Goal: Contribute content: Add original content to the website for others to see

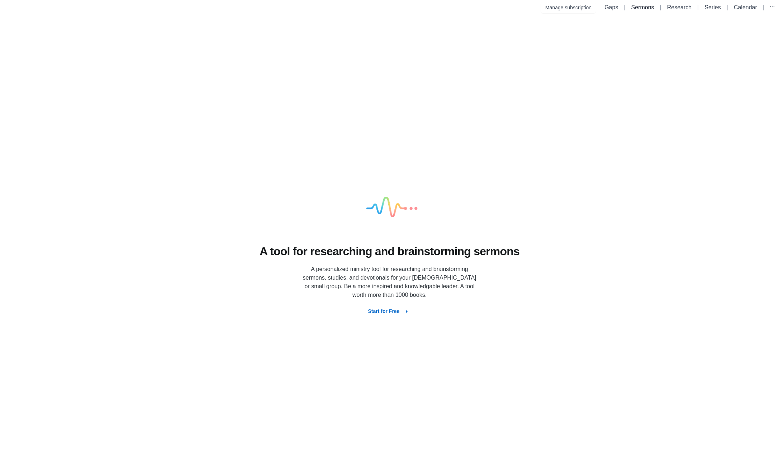
click at [649, 4] on link "Sermons" at bounding box center [643, 7] width 23 height 6
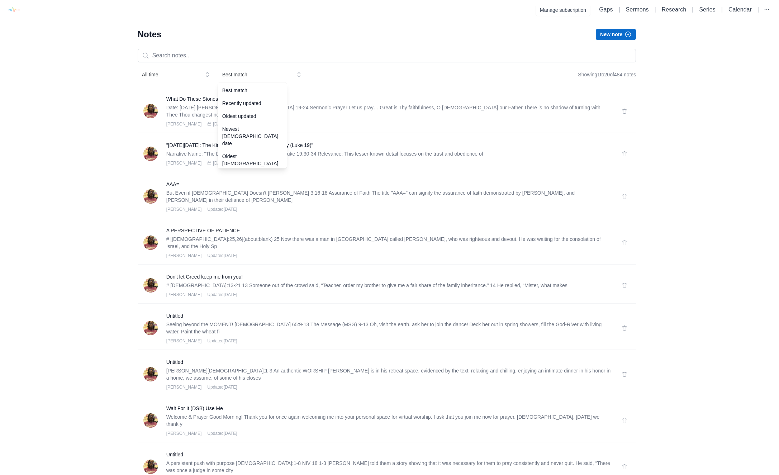
click at [240, 77] on span "Best match" at bounding box center [256, 74] width 69 height 7
click at [247, 99] on div "Oldest updated" at bounding box center [252, 94] width 69 height 13
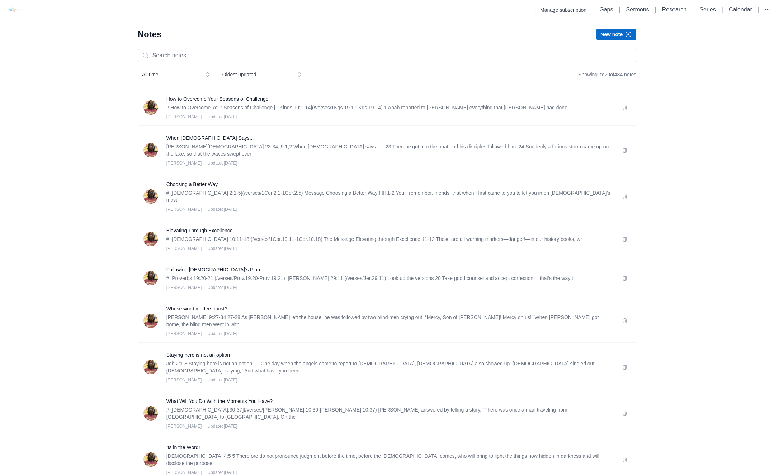
click at [250, 109] on p "# How to Overcome Your Seasons of Challenge [1 Kings 19:1-14](/verses/1Kgs.19.1…" at bounding box center [389, 107] width 447 height 7
click at [256, 72] on span "Oldest updated" at bounding box center [257, 74] width 69 height 7
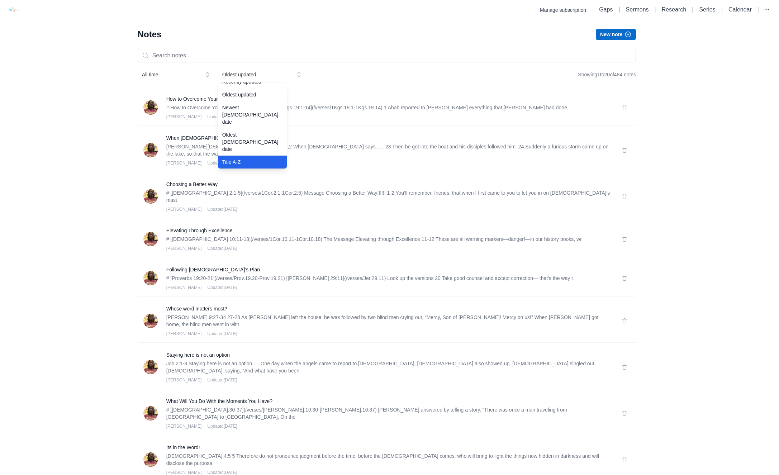
click at [245, 156] on div "Title A-Z" at bounding box center [252, 162] width 69 height 13
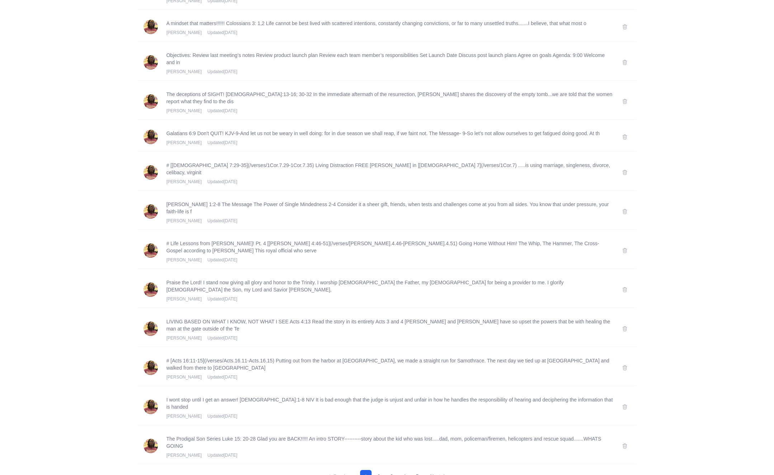
scroll to position [405, 0]
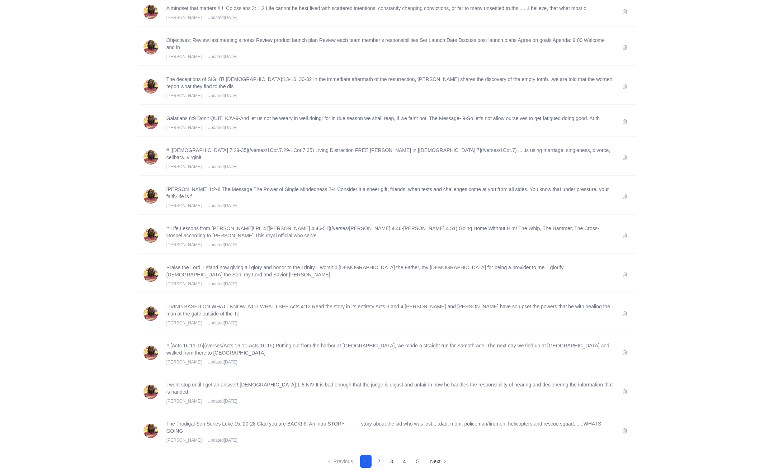
click at [377, 455] on button "2" at bounding box center [378, 461] width 11 height 13
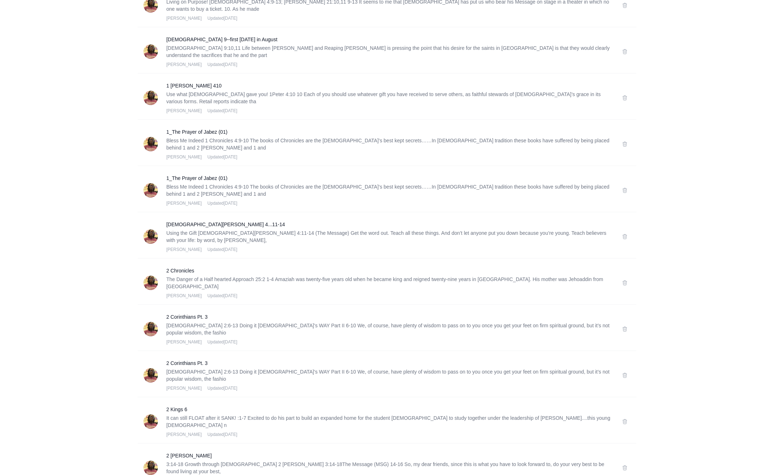
scroll to position [527, 0]
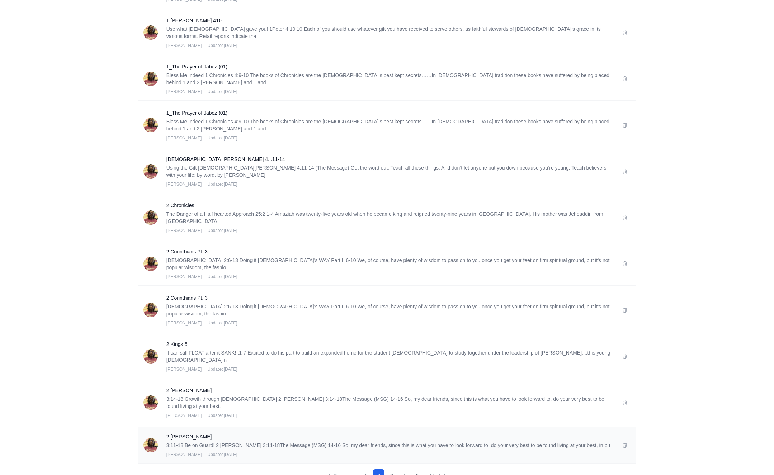
click at [275, 433] on div "2 [PERSON_NAME] 3:11-18 Be on Guard! 2 [PERSON_NAME] 3:11-18The Message (MSG) 1…" at bounding box center [389, 445] width 447 height 24
click at [277, 433] on h3 "2 [PERSON_NAME]" at bounding box center [389, 436] width 447 height 7
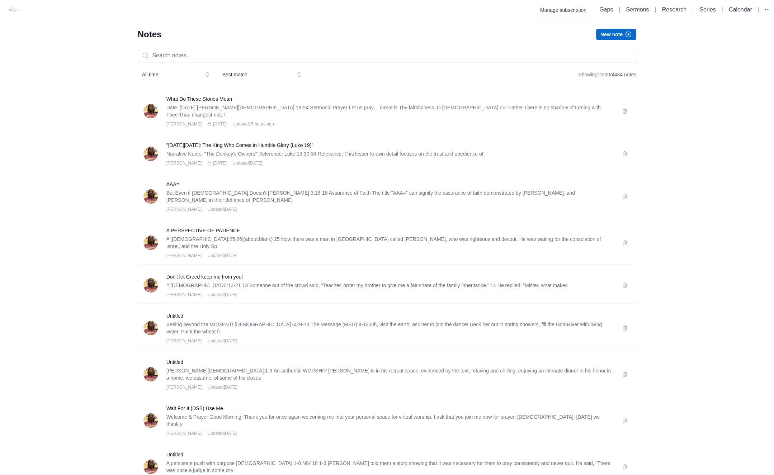
click at [615, 32] on button "New note" at bounding box center [616, 34] width 40 height 11
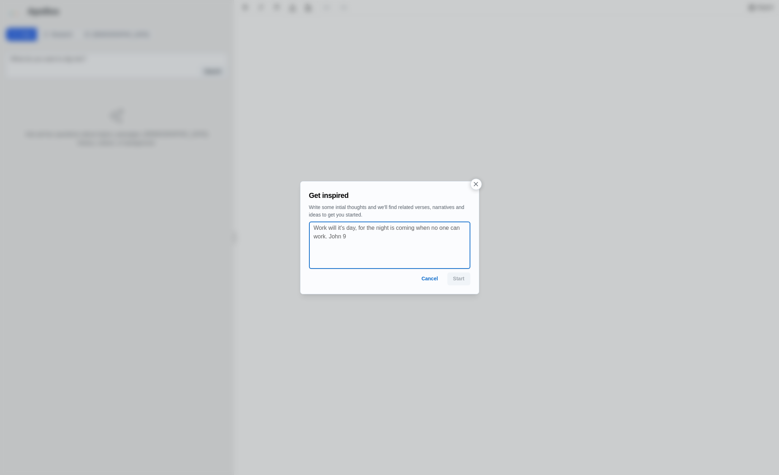
click at [362, 243] on textarea at bounding box center [392, 245] width 156 height 43
click at [358, 226] on textarea "We are valuable, we belong to [DEMOGRAPHIC_DATA], [DEMOGRAPHIC_DATA]:1-2" at bounding box center [392, 245] width 156 height 43
type textarea "We are valuable, how we live matters, and we belong to [DEMOGRAPHIC_DATA]. Roma…"
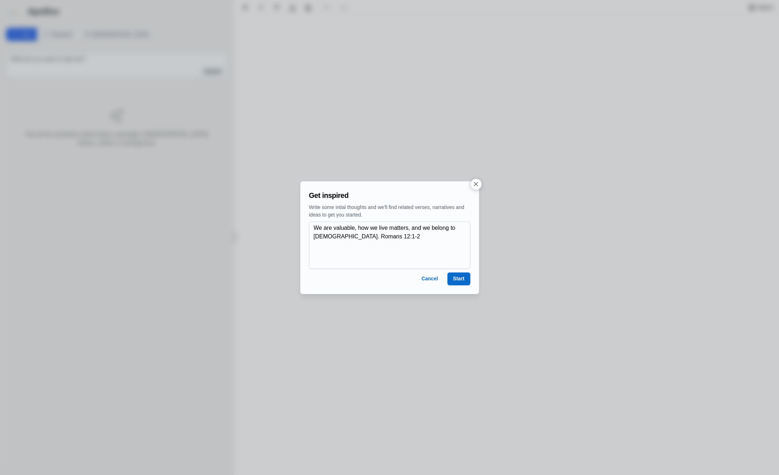
click at [464, 283] on button "Start" at bounding box center [459, 279] width 23 height 13
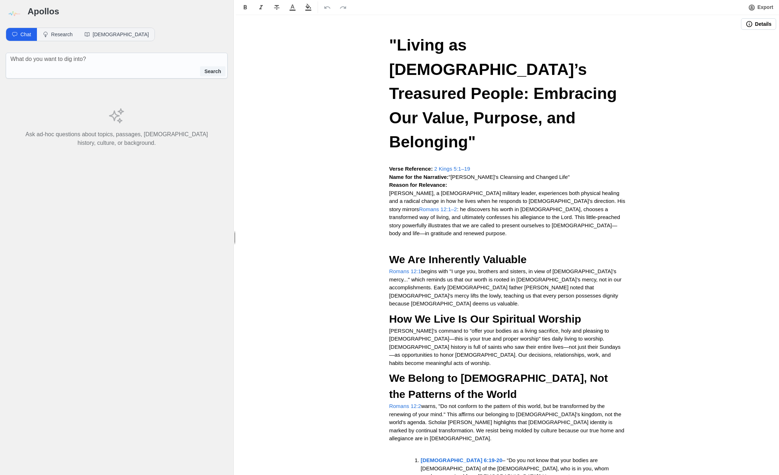
click at [746, 24] on icon "button" at bounding box center [749, 23] width 7 height 7
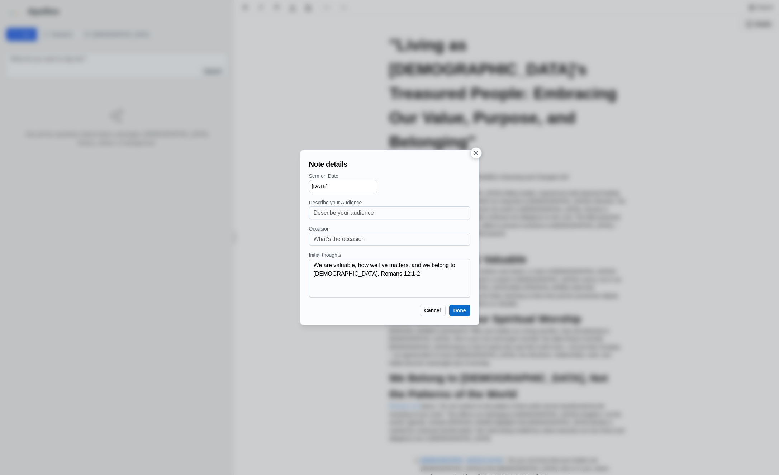
click at [478, 153] on icon "button" at bounding box center [476, 153] width 8 height 8
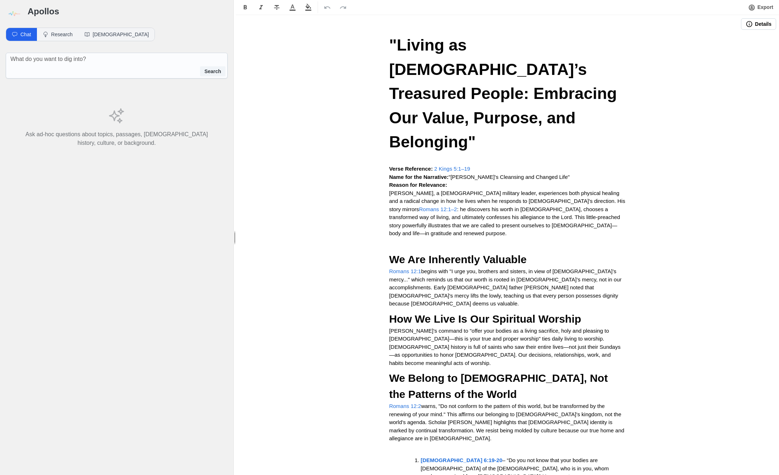
click at [15, 15] on img at bounding box center [14, 14] width 16 height 16
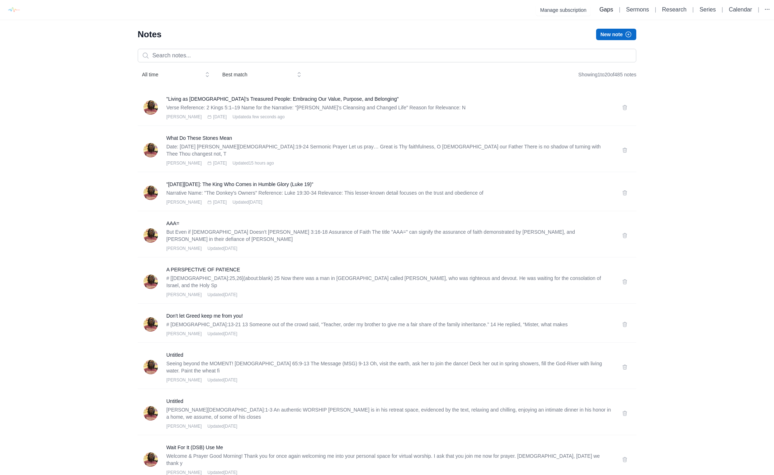
click at [607, 8] on link "Gaps" at bounding box center [606, 9] width 14 height 6
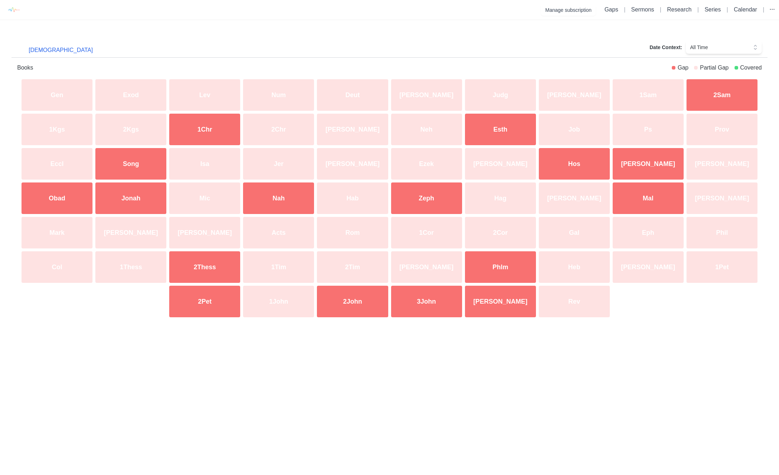
click at [137, 128] on div "2Kgs" at bounding box center [131, 129] width 74 height 34
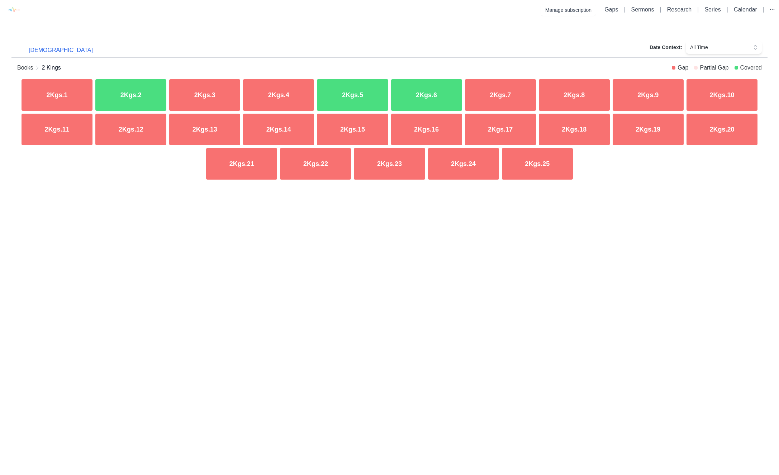
click at [137, 90] on div "2Kgs.2" at bounding box center [131, 95] width 74 height 34
click at [14, 6] on img at bounding box center [13, 10] width 16 height 16
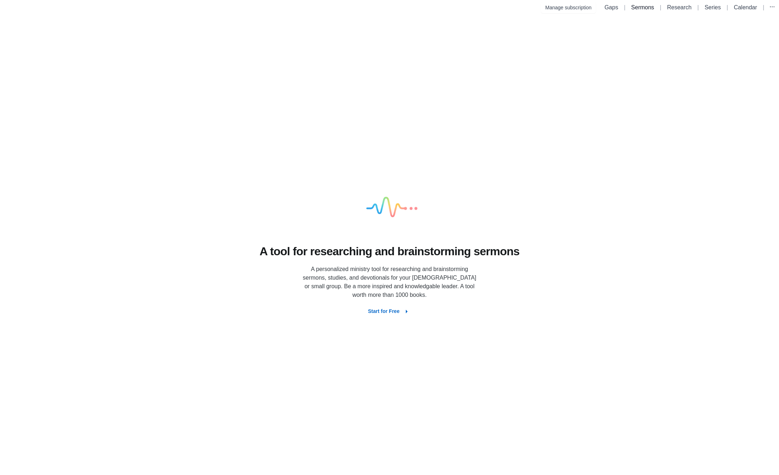
click at [638, 6] on link "Sermons" at bounding box center [643, 7] width 23 height 6
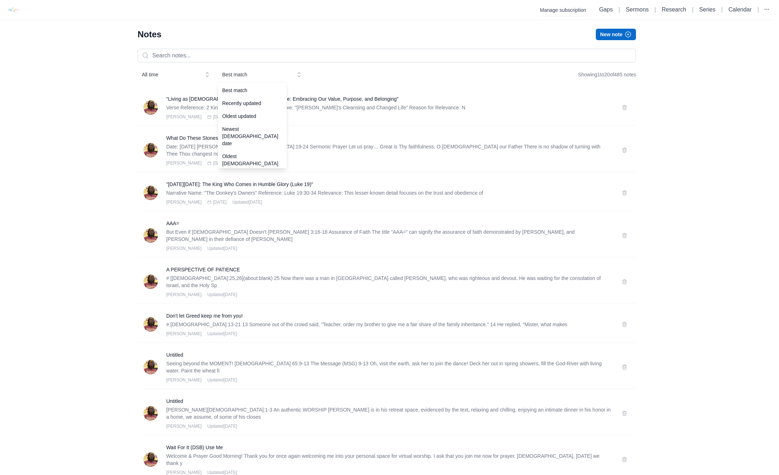
click at [267, 76] on span "Best match" at bounding box center [256, 74] width 69 height 7
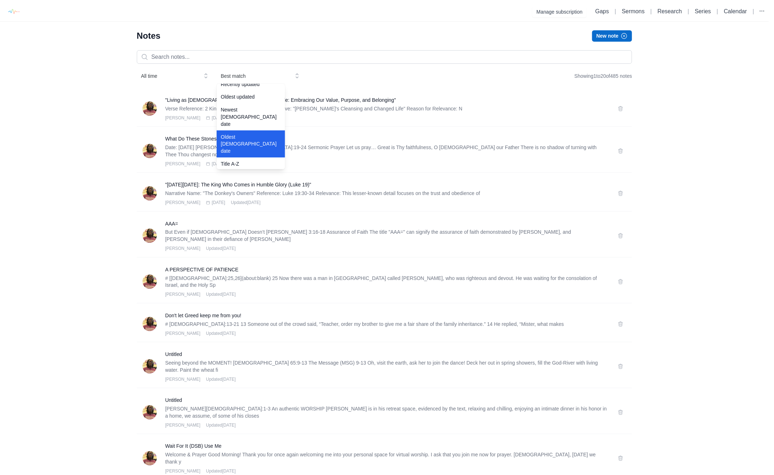
scroll to position [22, 0]
click at [250, 131] on div "Oldest [DEMOGRAPHIC_DATA] date" at bounding box center [252, 141] width 69 height 27
